Goal: Navigation & Orientation: Find specific page/section

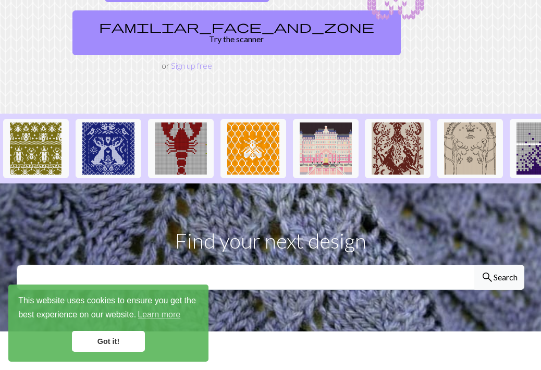
scroll to position [183, 0]
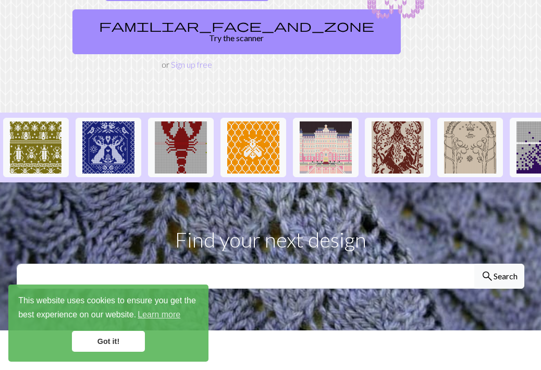
click at [114, 344] on link "Got it!" at bounding box center [108, 341] width 73 height 21
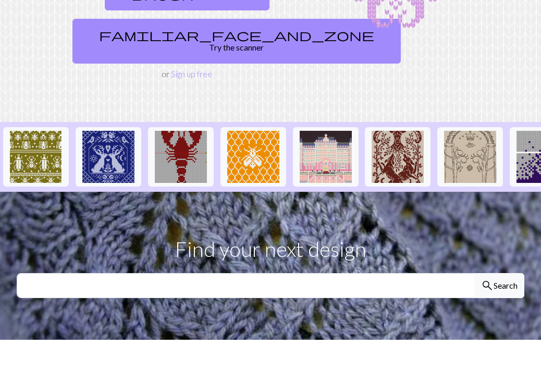
scroll to position [163, 0]
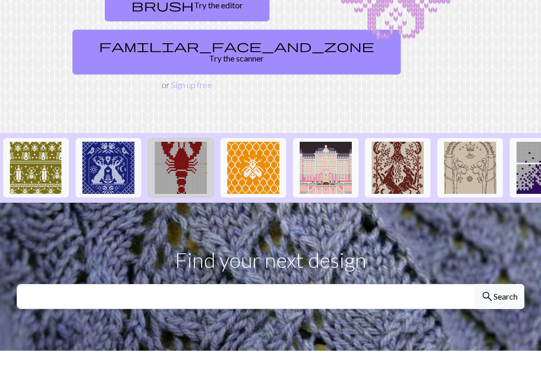
click at [190, 148] on img at bounding box center [181, 168] width 52 height 52
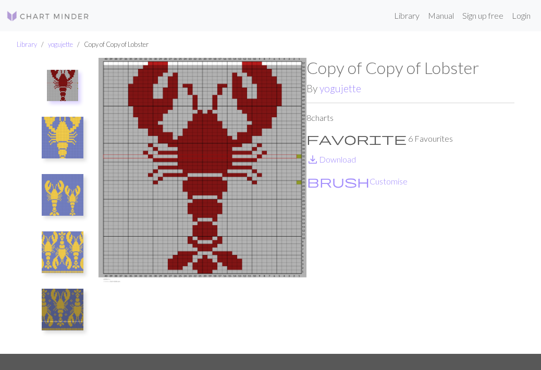
click at [71, 257] on img at bounding box center [63, 253] width 42 height 42
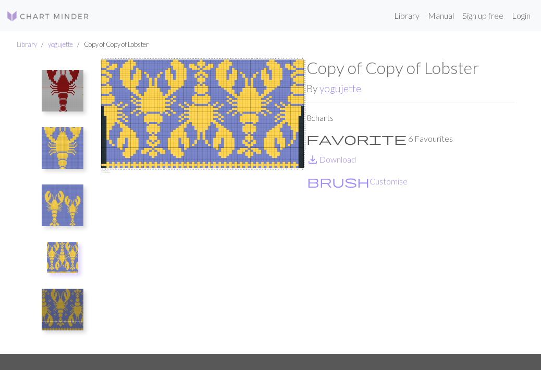
click at [50, 210] on img at bounding box center [63, 206] width 42 height 42
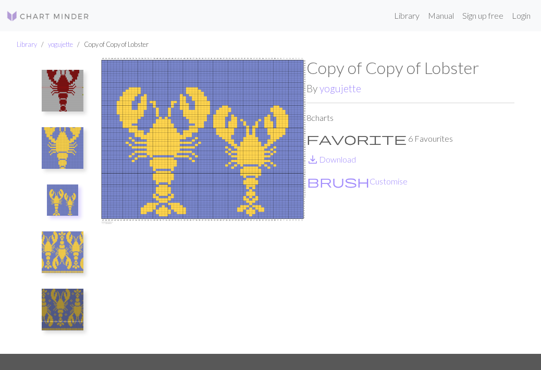
click at [62, 255] on img at bounding box center [63, 253] width 42 height 42
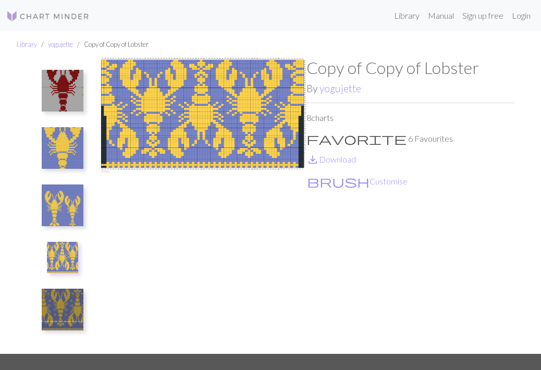
click at [68, 305] on img at bounding box center [63, 310] width 42 height 42
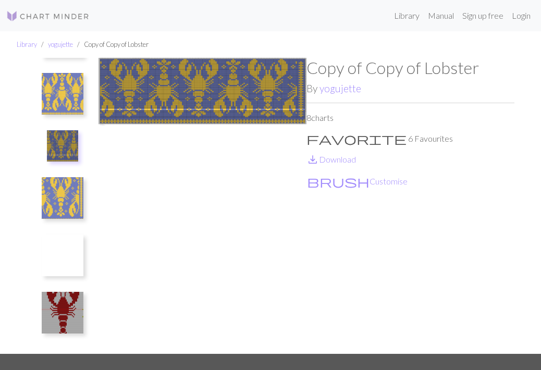
scroll to position [169, 0]
click at [65, 256] on img at bounding box center [63, 256] width 42 height 42
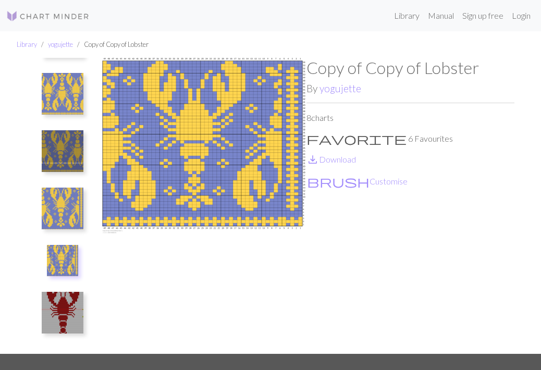
click at [68, 202] on img at bounding box center [63, 209] width 42 height 42
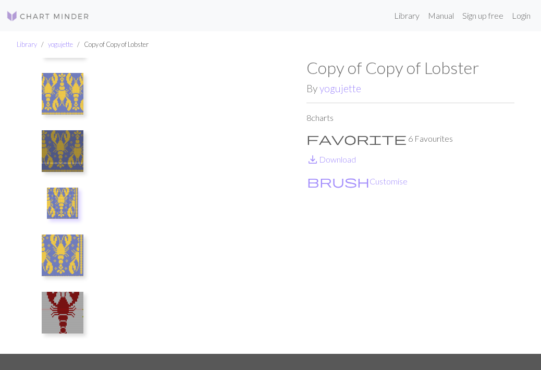
scroll to position [0, 0]
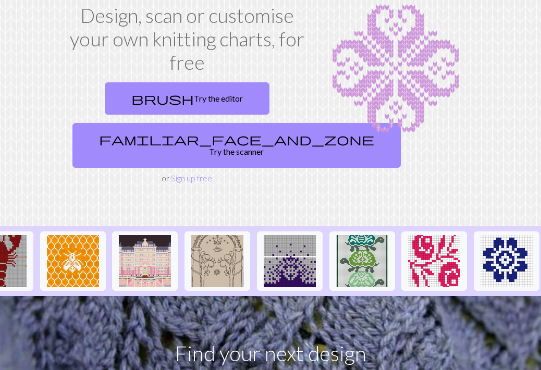
scroll to position [0, 251]
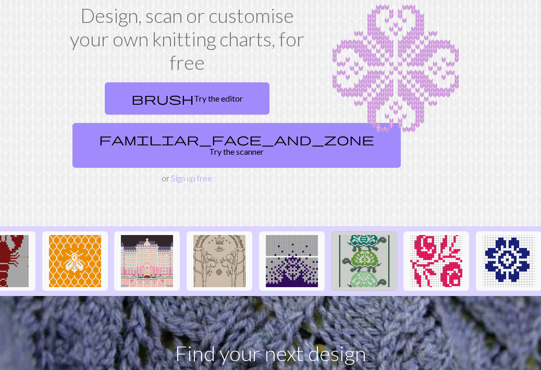
click at [377, 239] on img at bounding box center [365, 261] width 52 height 52
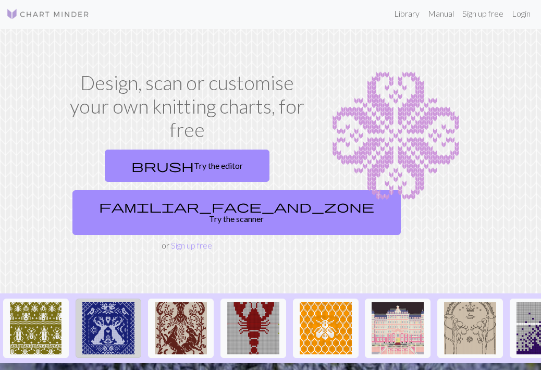
scroll to position [2, 0]
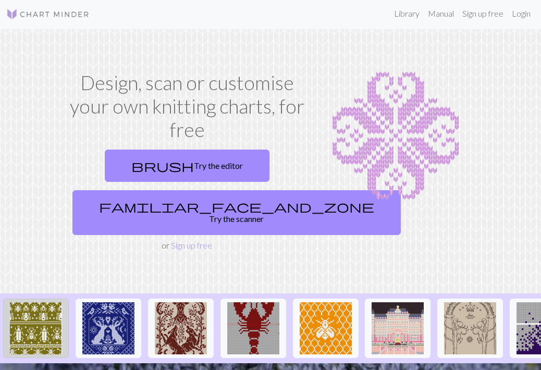
click at [39, 312] on img at bounding box center [36, 329] width 52 height 52
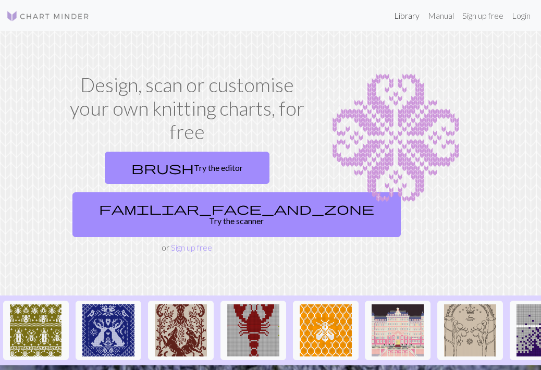
click at [404, 16] on link "Library" at bounding box center [407, 15] width 34 height 21
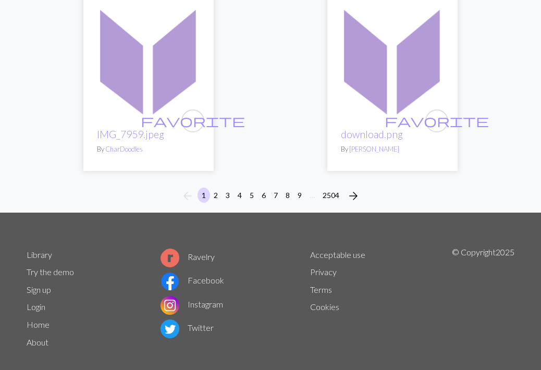
scroll to position [3570, 0]
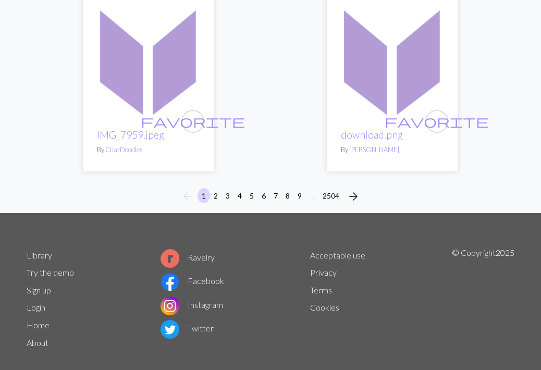
click at [215, 188] on button "2" at bounding box center [216, 195] width 13 height 15
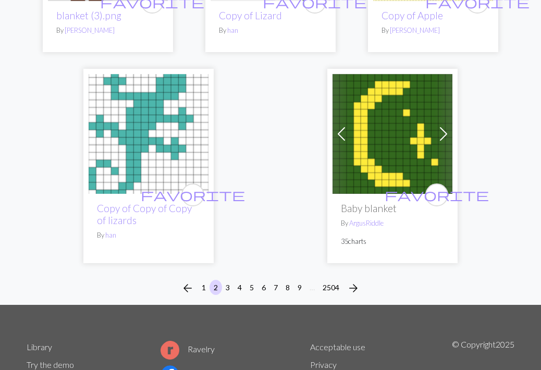
scroll to position [3474, 0]
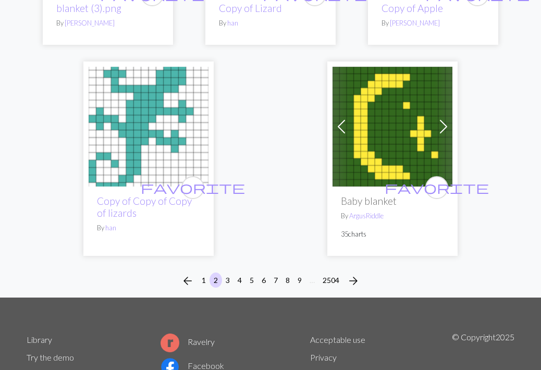
click at [228, 273] on button "3" at bounding box center [228, 280] width 13 height 15
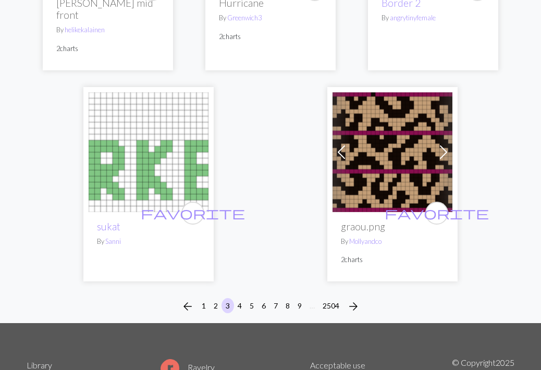
scroll to position [3473, 0]
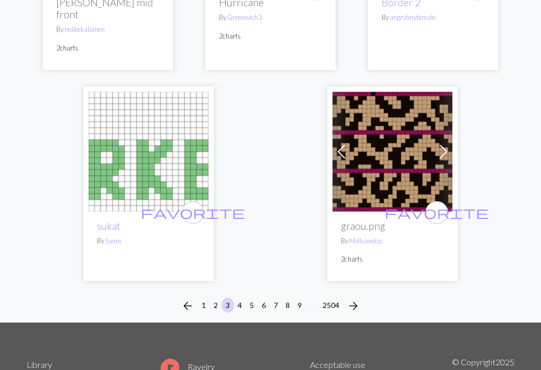
click at [238, 298] on button "4" at bounding box center [240, 305] width 13 height 15
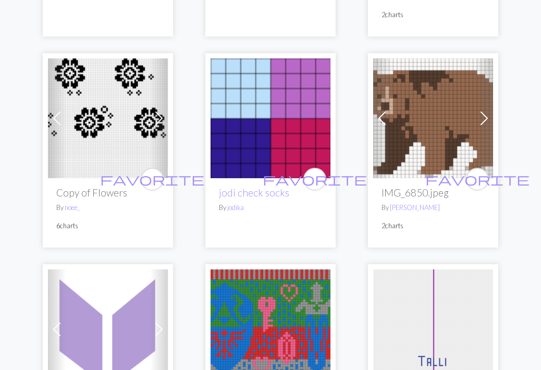
scroll to position [2646, 0]
